Goal: Task Accomplishment & Management: Manage account settings

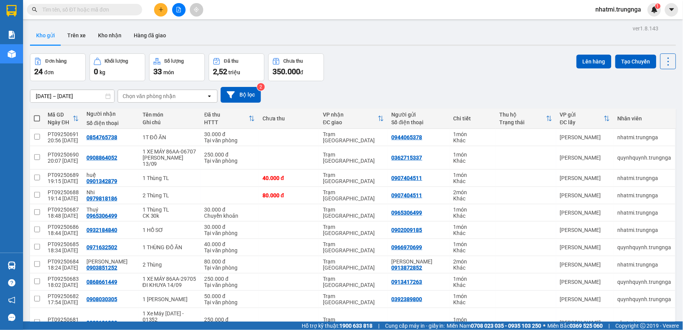
click at [616, 12] on span "nhatmi.trungnga" at bounding box center [618, 10] width 58 height 10
click at [612, 22] on span "Đăng xuất" at bounding box center [622, 24] width 42 height 8
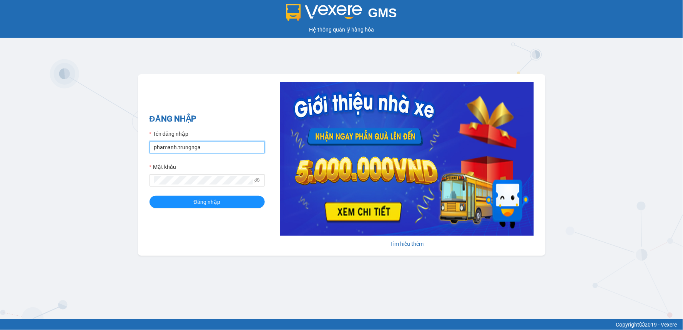
click at [174, 148] on input "phamanh.trungnga" at bounding box center [206, 147] width 115 height 12
drag, startPoint x: 175, startPoint y: 148, endPoint x: 190, endPoint y: 163, distance: 21.5
click at [175, 148] on input "phamanh.trungnga" at bounding box center [206, 147] width 115 height 12
type input "ngocdieu.trungnga"
click at [158, 193] on form "Tên đăng nhập ngocdieu.trungnga Mật khẩu Đăng nhập" at bounding box center [206, 169] width 115 height 78
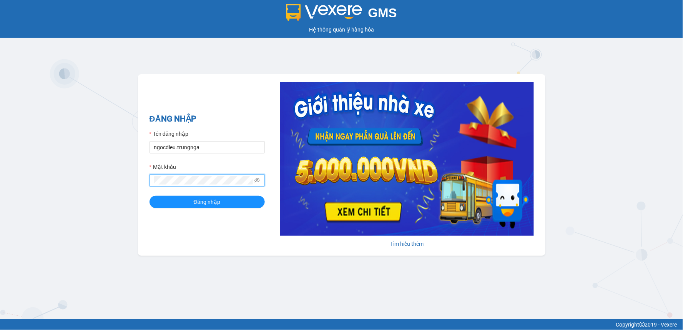
click at [158, 193] on form "Tên đăng nhập ngocdieu.trungnga Mật khẩu Đăng nhập" at bounding box center [206, 169] width 115 height 78
click at [194, 203] on span "Đăng nhập" at bounding box center [207, 202] width 27 height 8
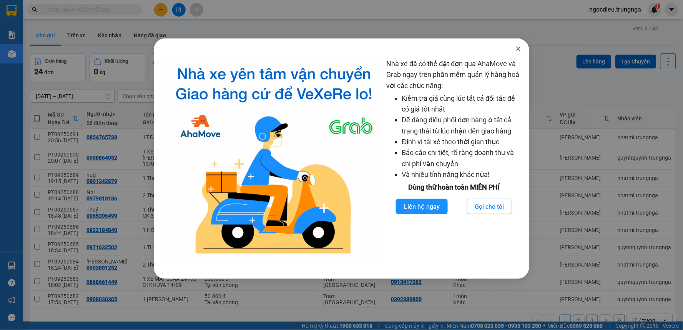
click at [517, 46] on icon "close" at bounding box center [518, 49] width 6 height 6
